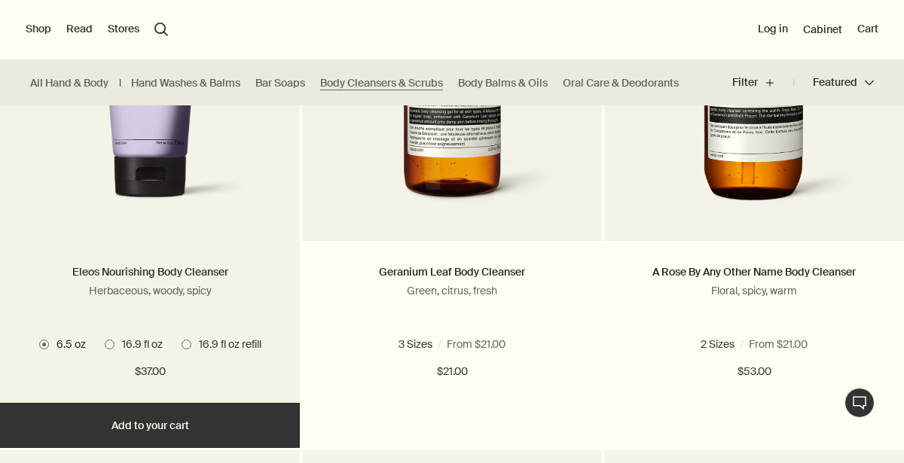
scroll to position [442, 0]
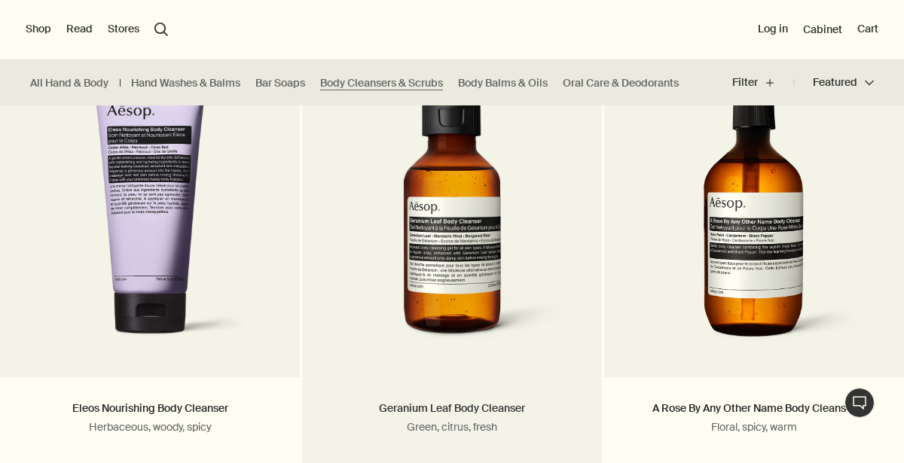
click at [414, 408] on link "Geranium Leaf Body Cleanser" at bounding box center [452, 409] width 146 height 14
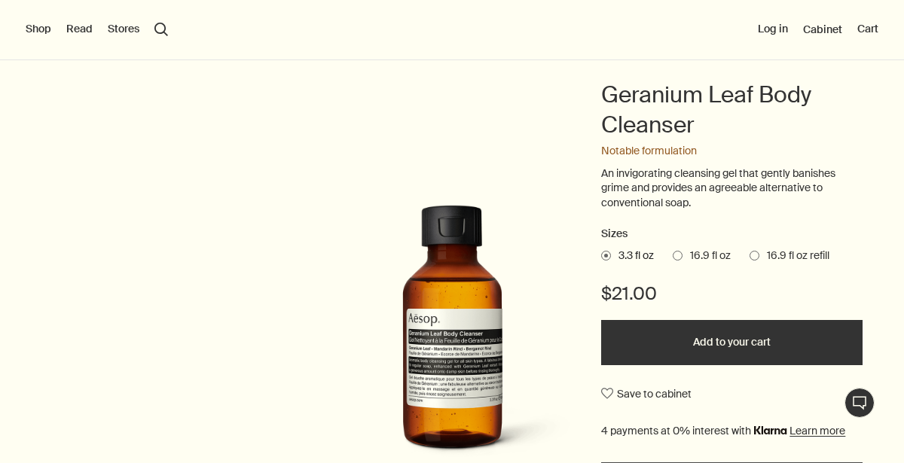
scroll to position [125, 0]
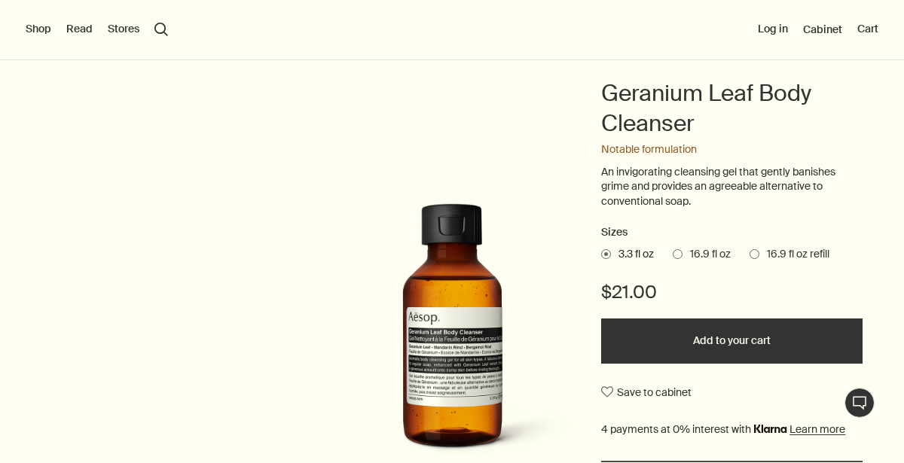
click at [757, 249] on label "16.9 fl oz refill" at bounding box center [790, 254] width 80 height 15
click at [750, 249] on input "16.9 fl oz refill" at bounding box center [750, 252] width 0 height 10
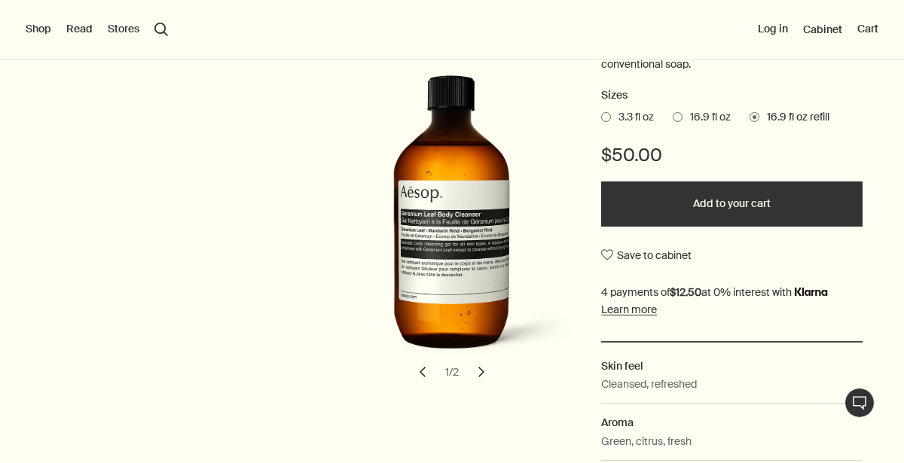
scroll to position [263, 0]
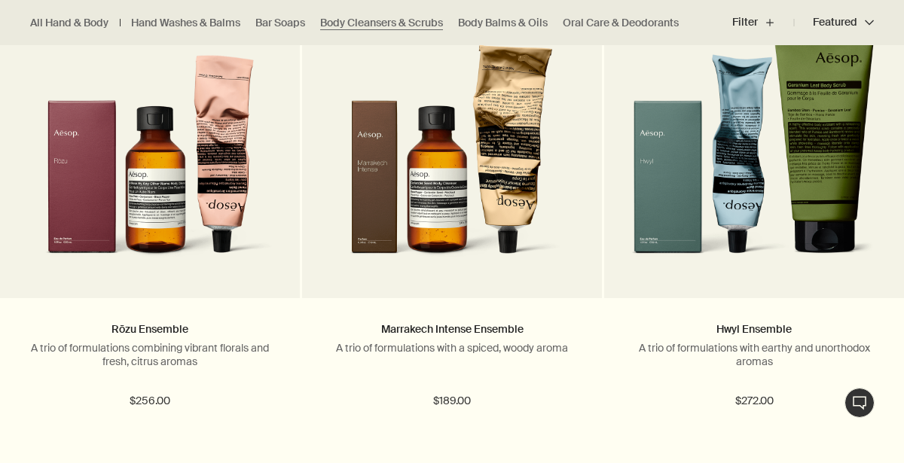
scroll to position [2174, 0]
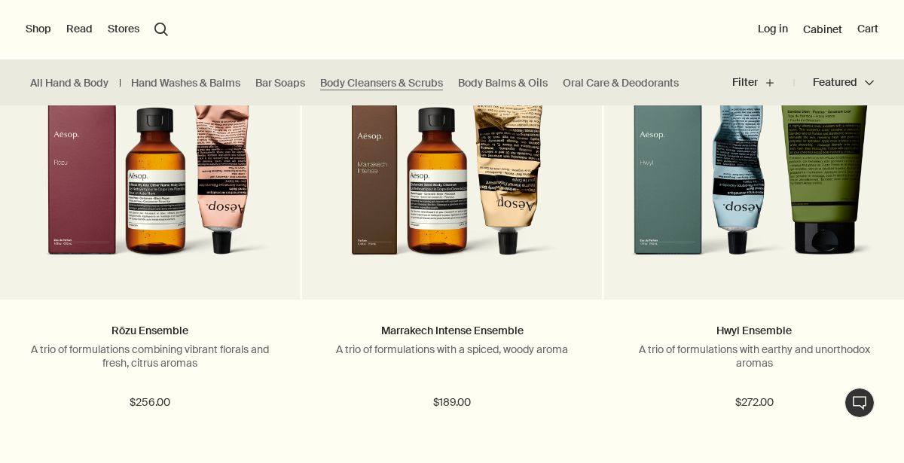
click at [38, 28] on button "Shop" at bounding box center [39, 29] width 26 height 15
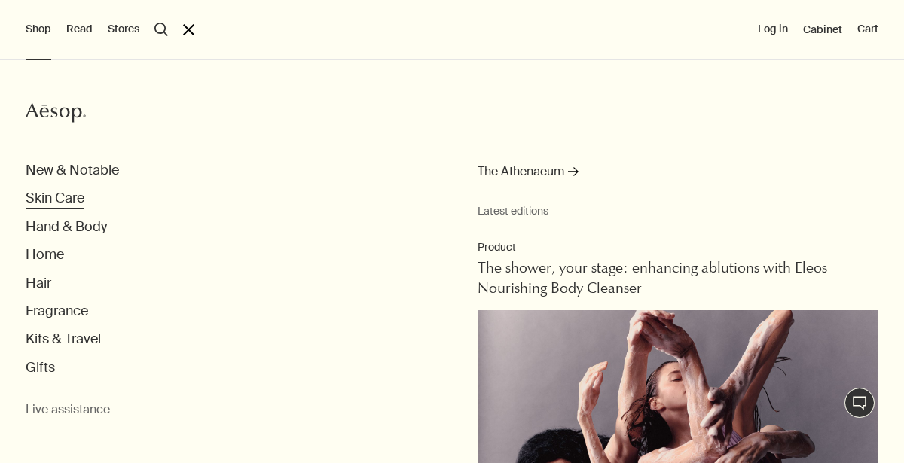
click at [43, 202] on button "Skin Care" at bounding box center [55, 198] width 59 height 17
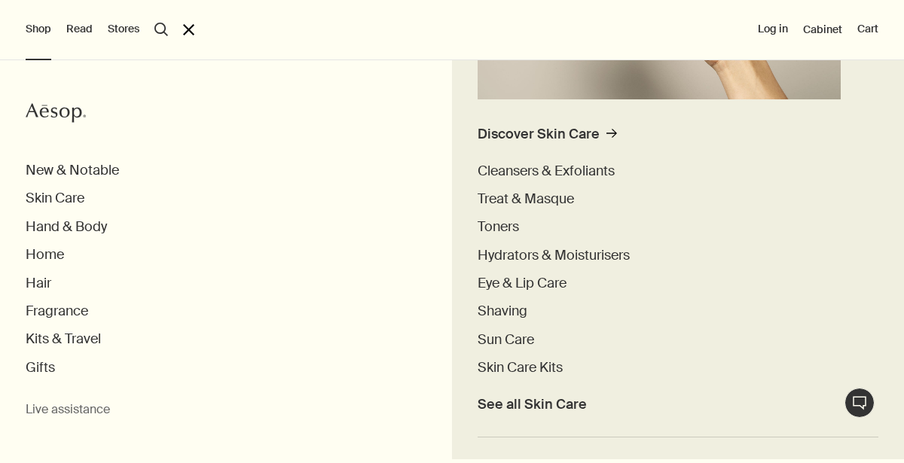
scroll to position [363, 0]
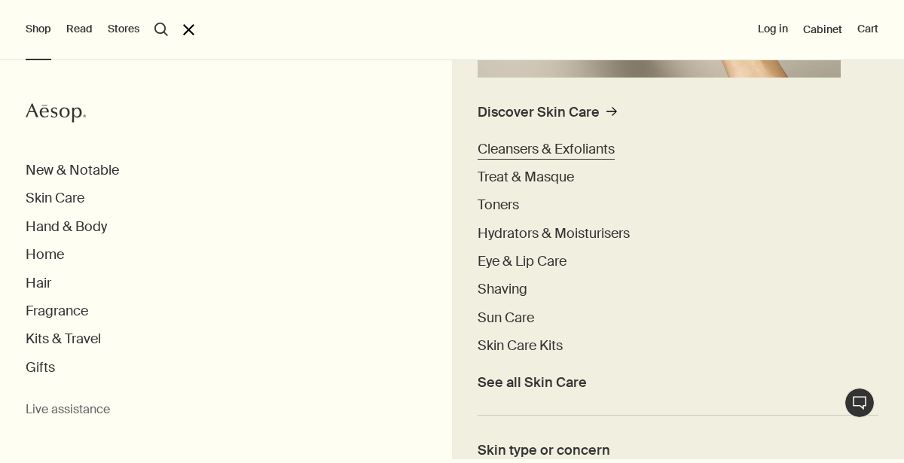
click at [546, 151] on span "Cleansers & Exfoliants" at bounding box center [546, 149] width 137 height 18
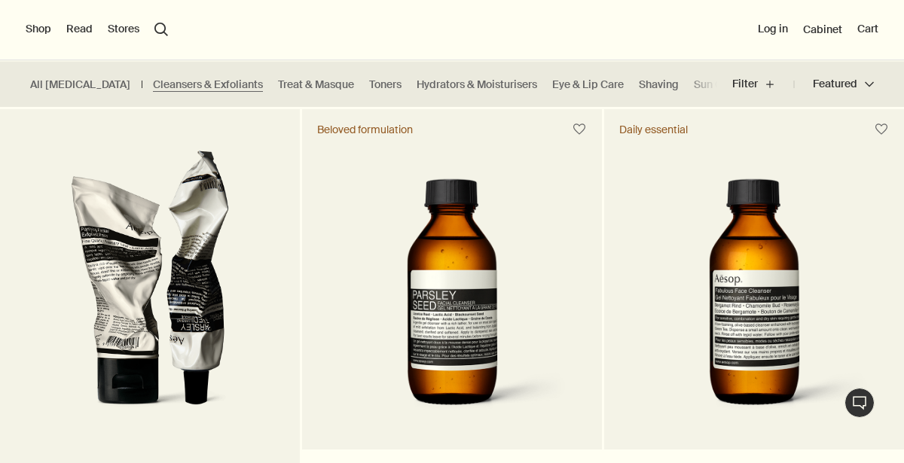
scroll to position [340, 0]
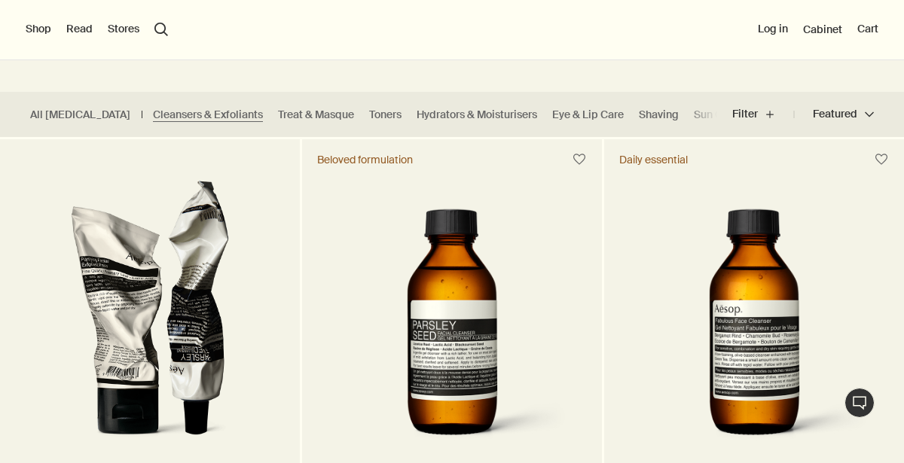
click at [30, 29] on button "Shop" at bounding box center [39, 29] width 26 height 15
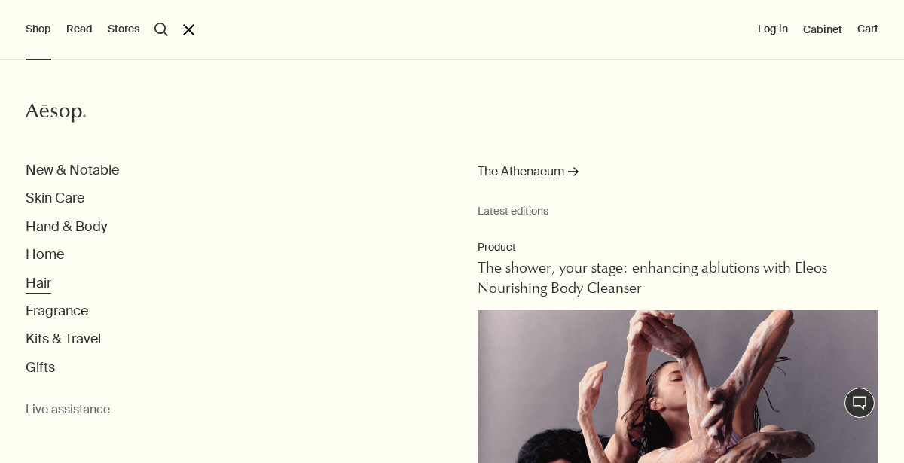
click at [38, 283] on button "Hair" at bounding box center [39, 283] width 26 height 17
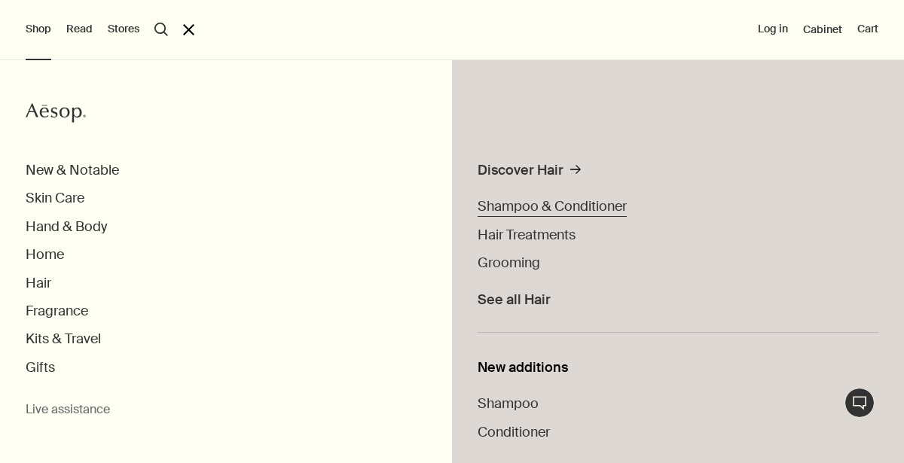
click at [511, 209] on span "Shampoo & Conditioner" at bounding box center [552, 206] width 149 height 18
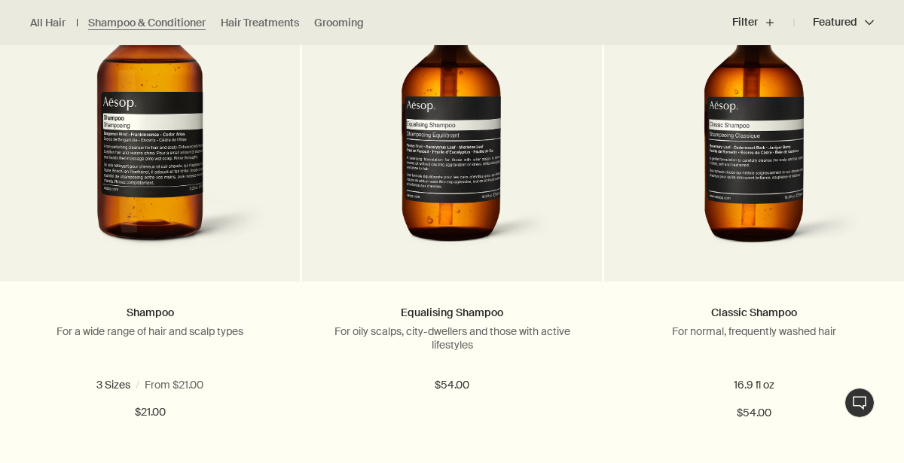
scroll to position [537, 0]
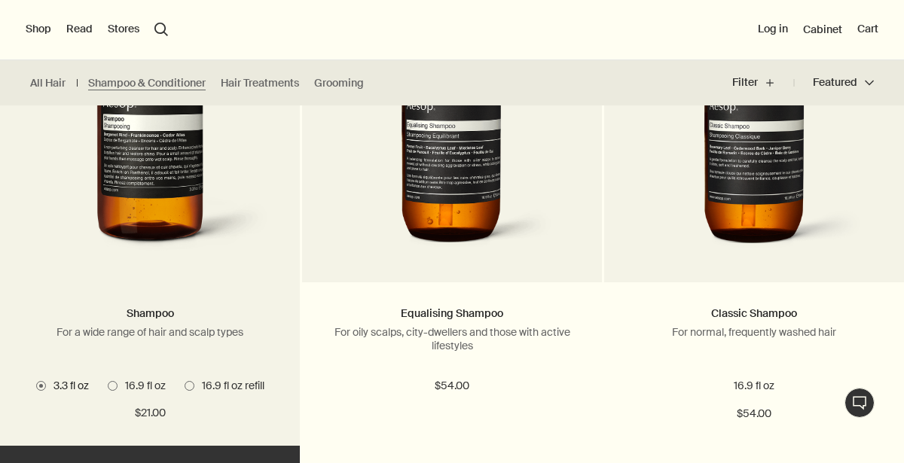
click at [191, 386] on span at bounding box center [190, 386] width 10 height 10
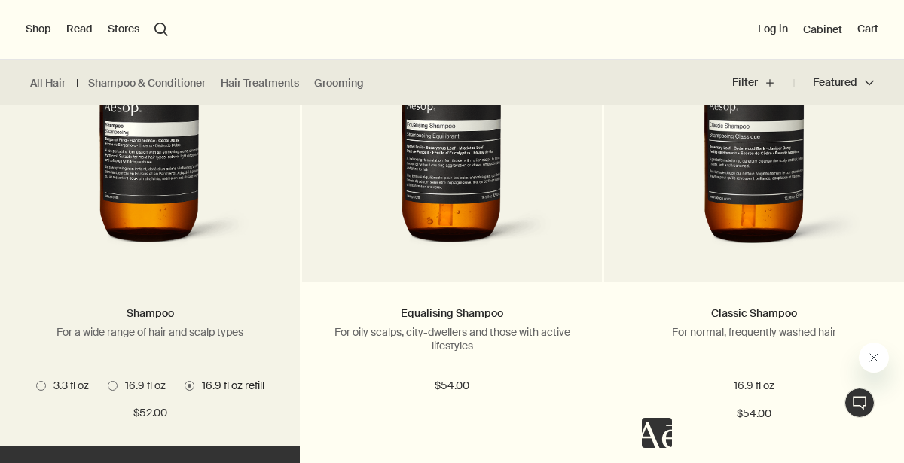
scroll to position [0, 0]
